Goal: Navigation & Orientation: Find specific page/section

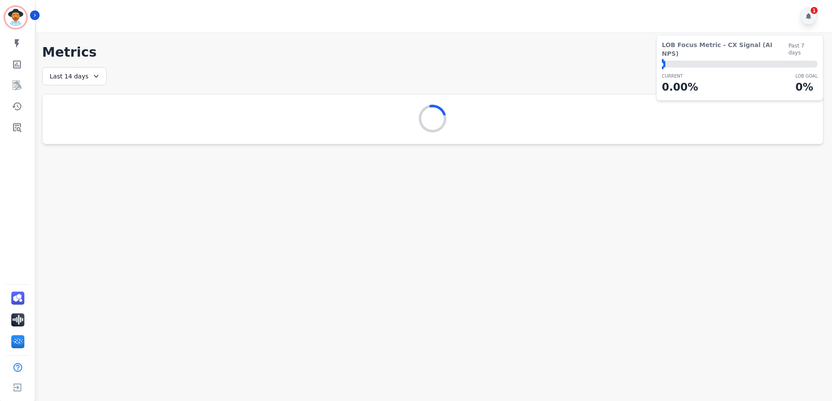
click at [814, 15] on div "1" at bounding box center [808, 15] width 17 height 17
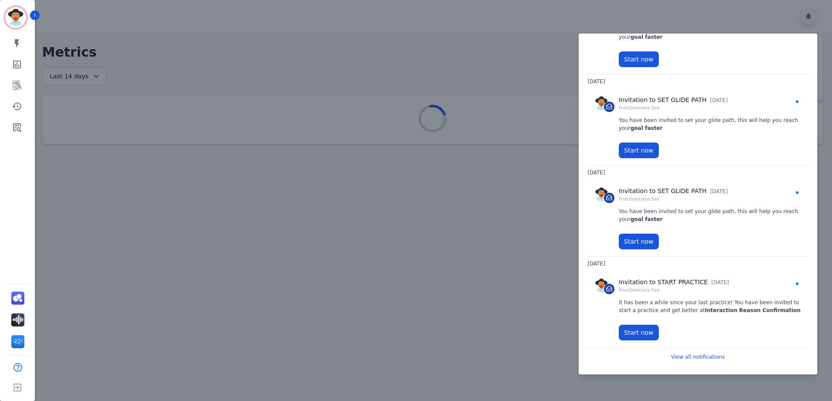
scroll to position [71, 0]
click at [472, 241] on div at bounding box center [416, 200] width 832 height 401
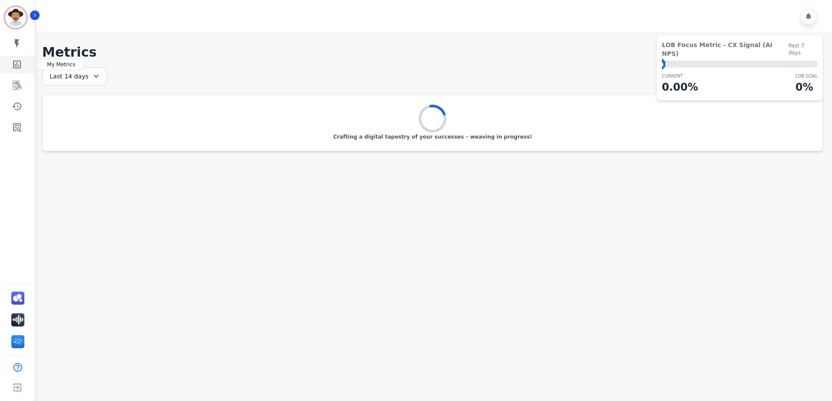
click at [24, 66] on link "Sidebar" at bounding box center [18, 64] width 34 height 17
click at [21, 83] on icon "Sidebar" at bounding box center [17, 85] width 10 height 10
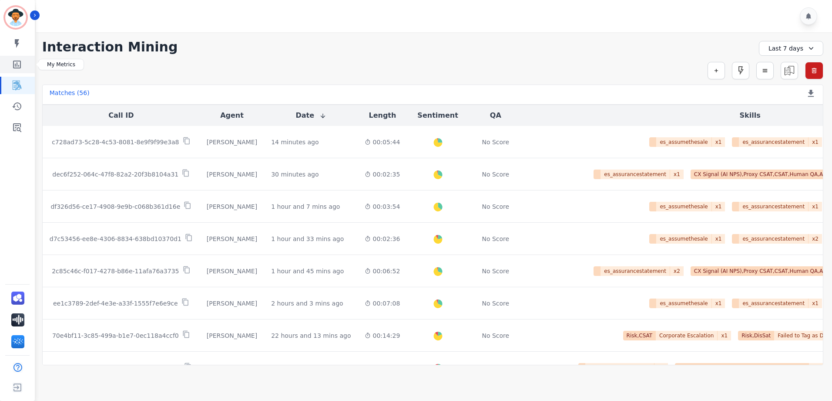
click at [17, 60] on icon "Sidebar" at bounding box center [17, 64] width 10 height 10
